Goal: Navigation & Orientation: Find specific page/section

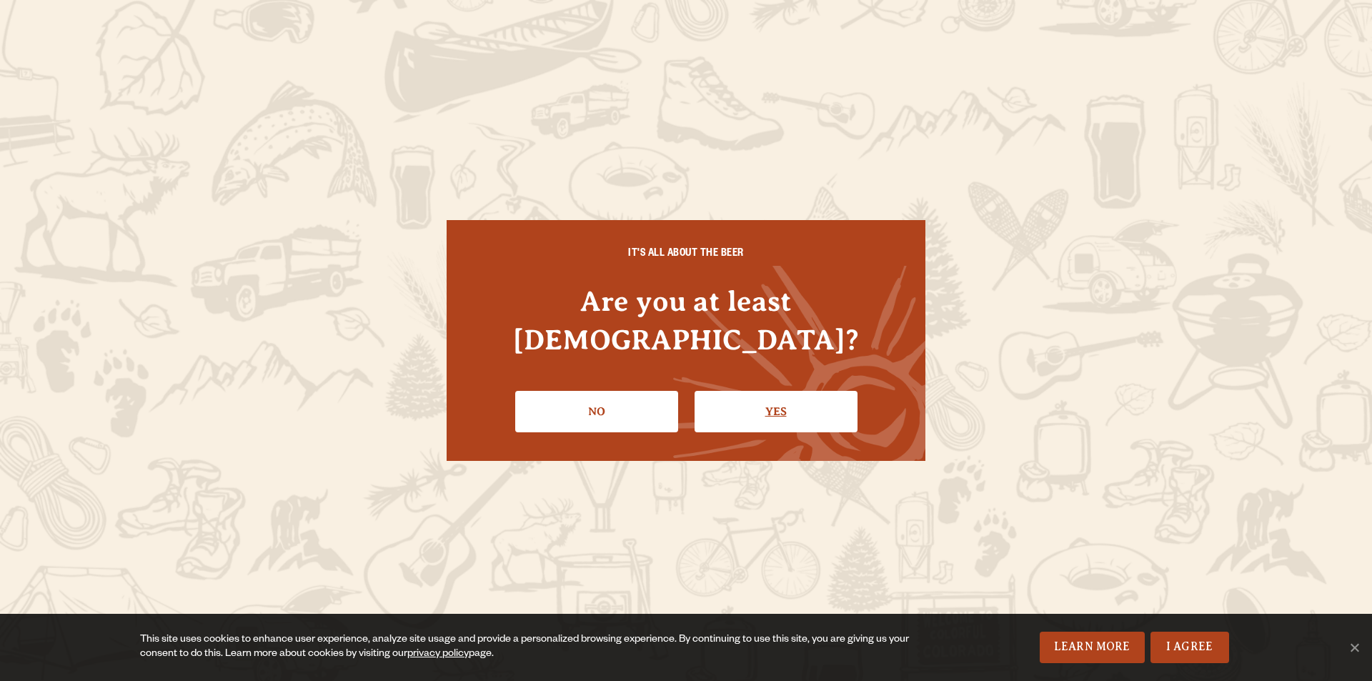
click at [736, 391] on link "Yes" at bounding box center [775, 411] width 163 height 41
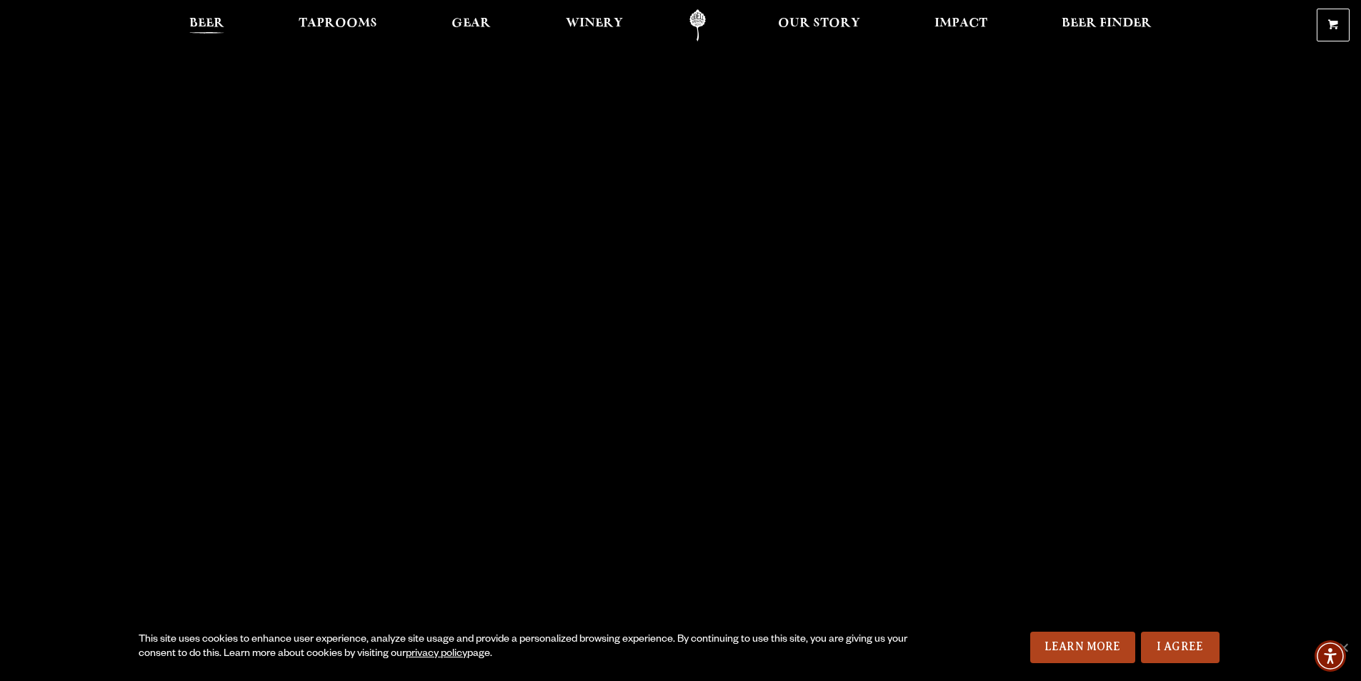
click at [219, 21] on span "Beer" at bounding box center [206, 23] width 35 height 11
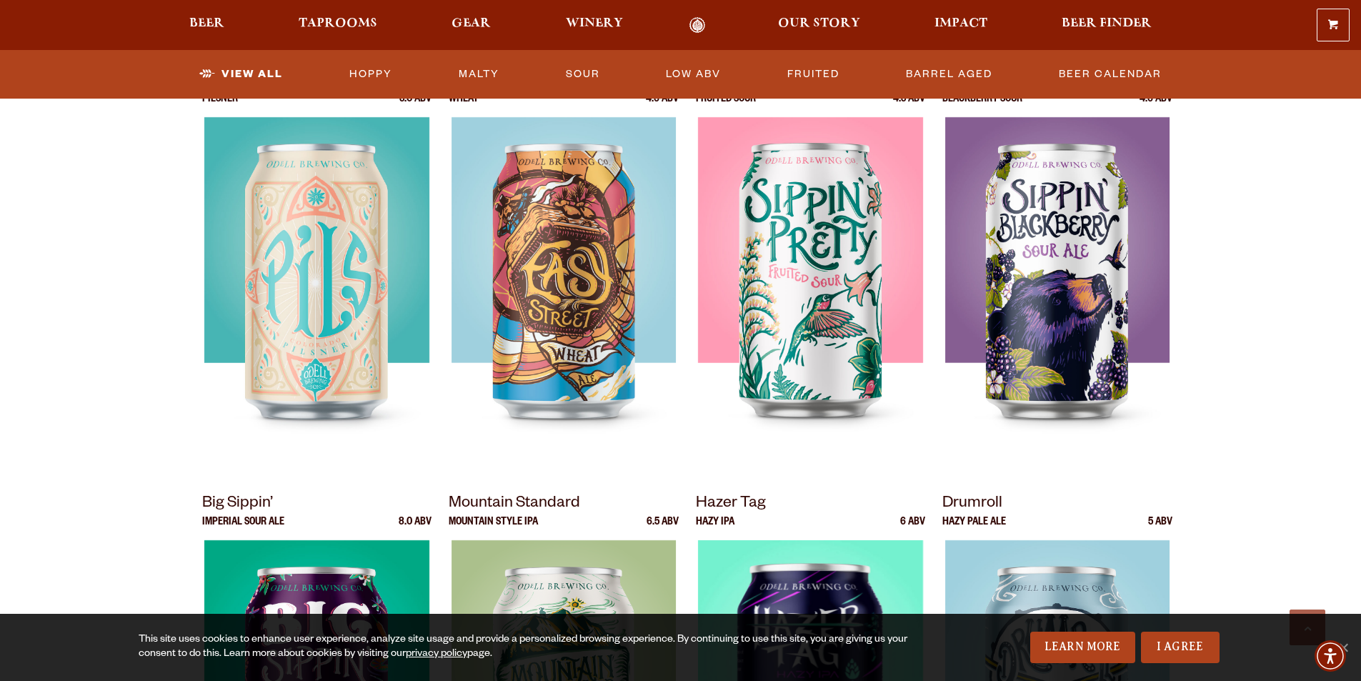
scroll to position [714, 0]
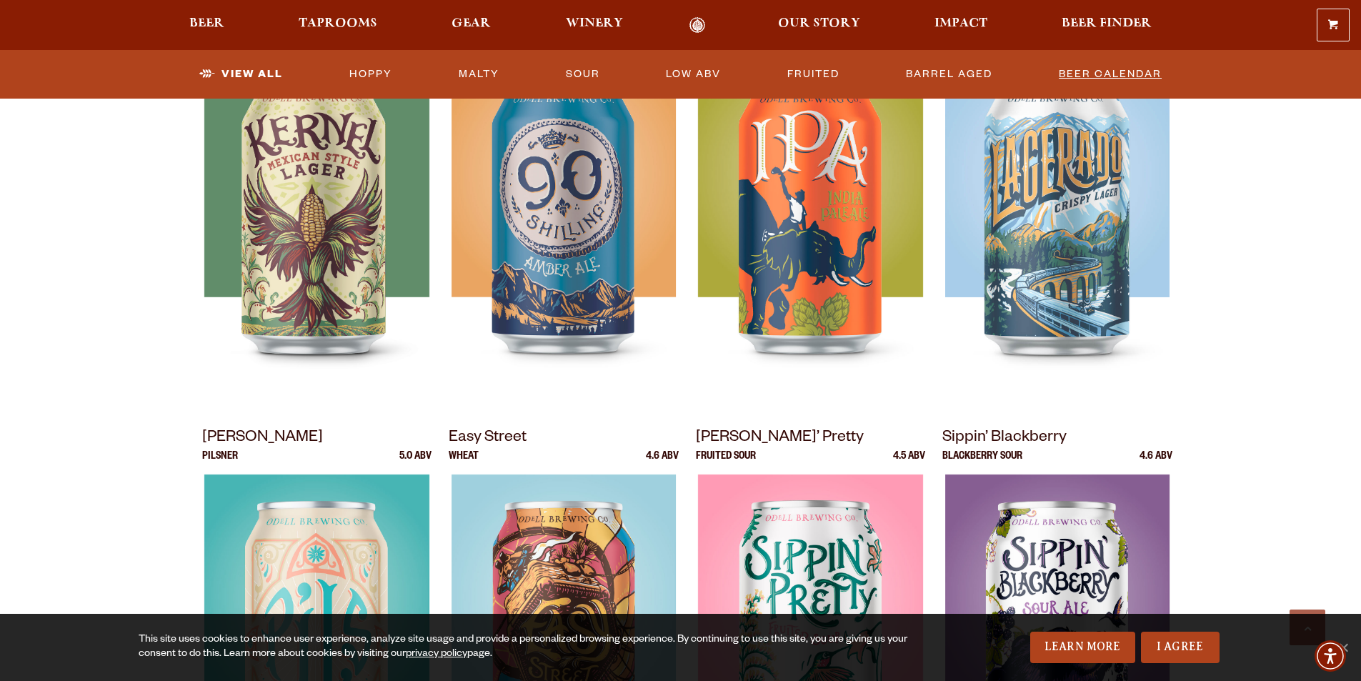
click at [1076, 67] on link "Beer Calendar" at bounding box center [1110, 74] width 114 height 33
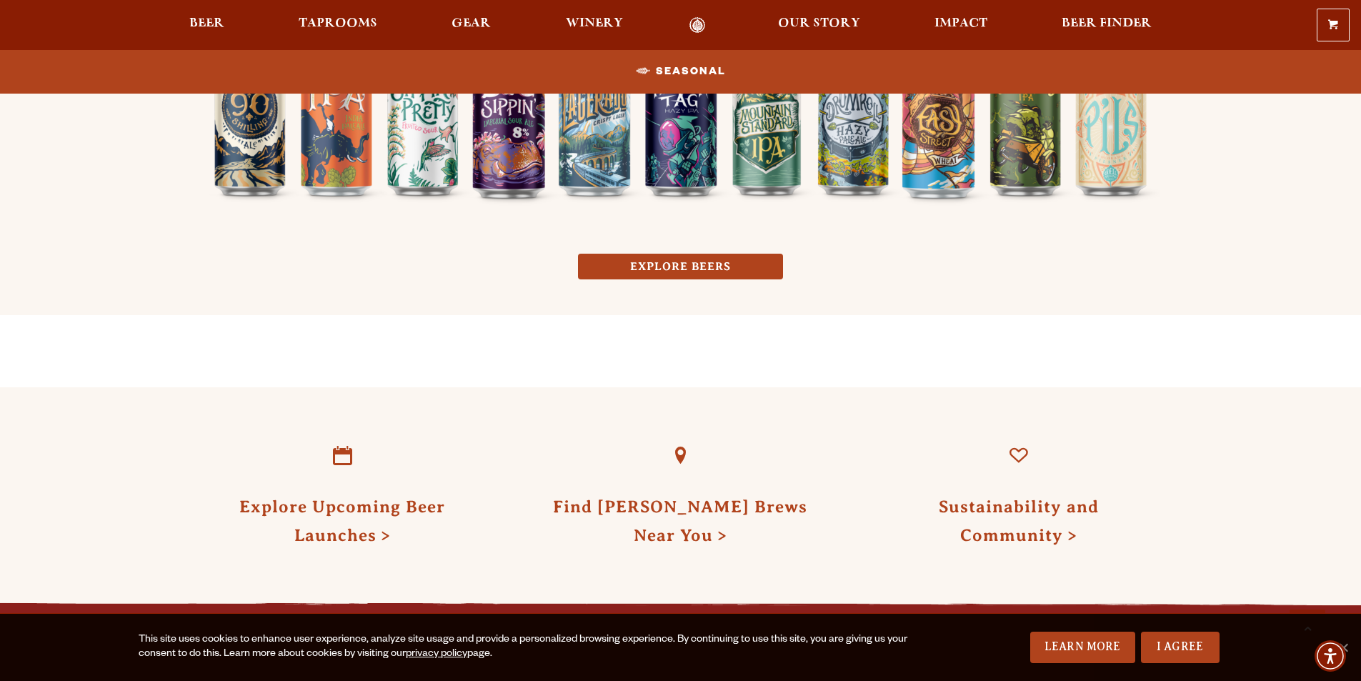
scroll to position [1286, 0]
